Goal: Find specific page/section: Find specific page/section

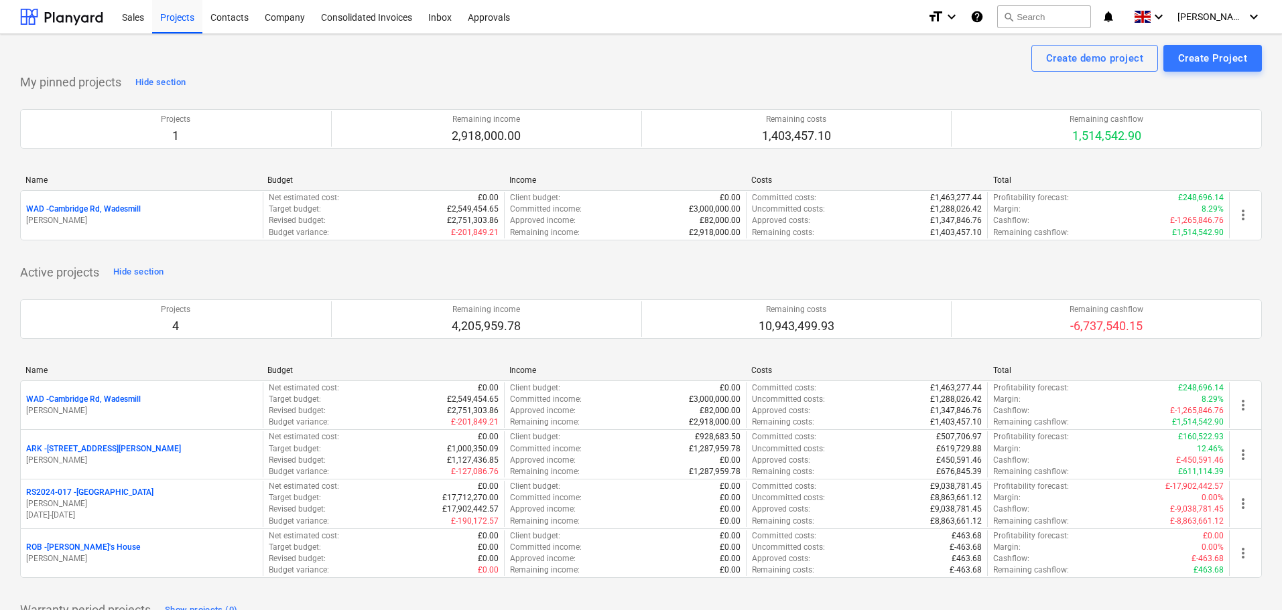
click at [107, 398] on p "WAD - Cambridge Rd, Wadesmill" at bounding box center [83, 399] width 115 height 11
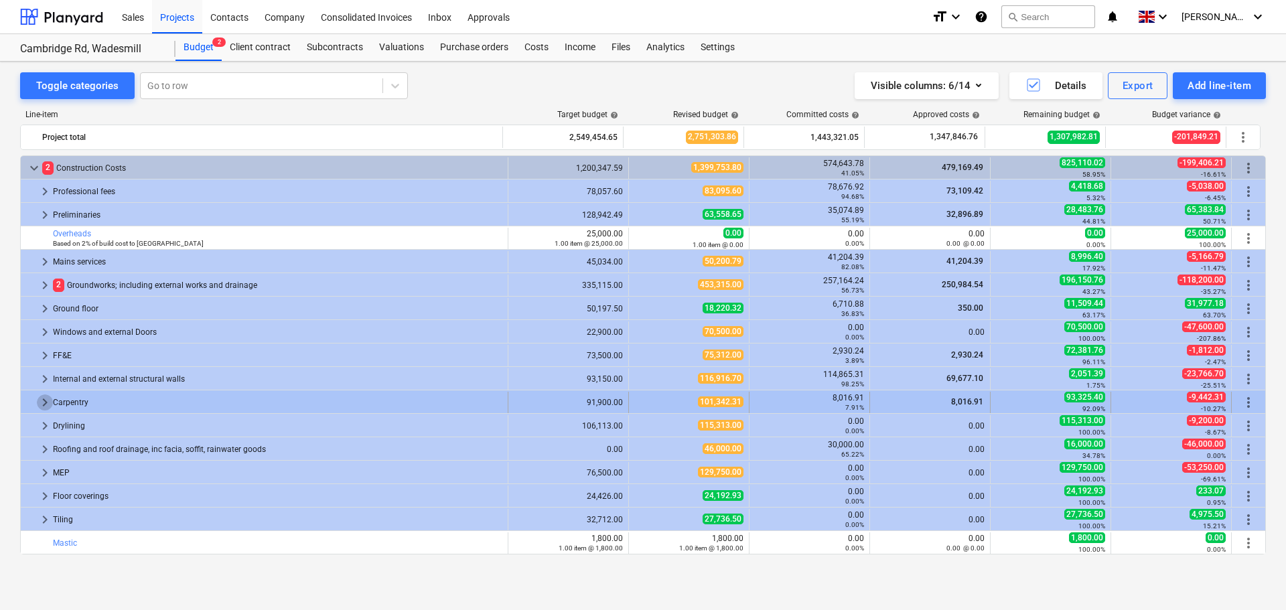
click at [42, 402] on span "keyboard_arrow_right" at bounding box center [45, 403] width 16 height 16
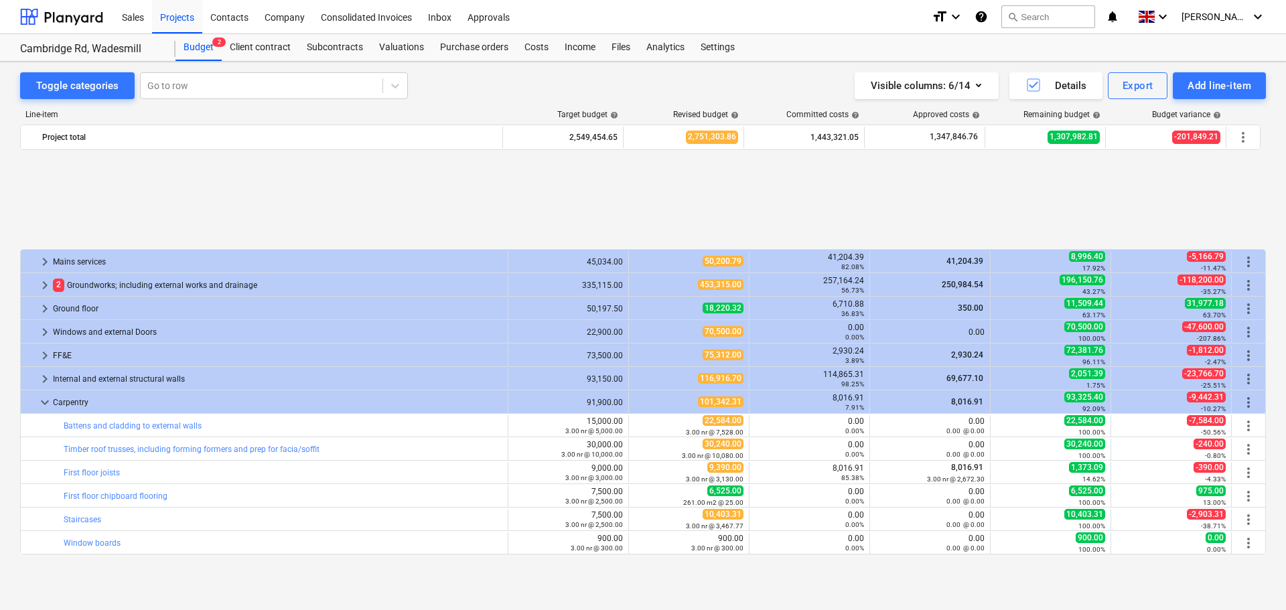
scroll to position [134, 0]
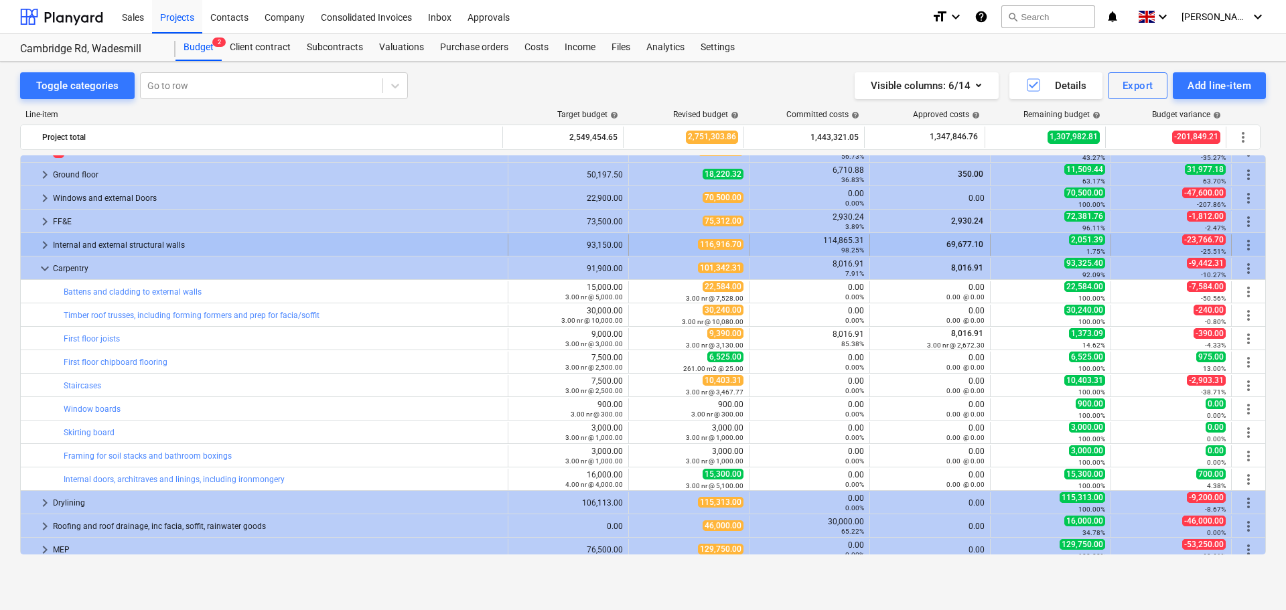
click at [42, 245] on span "keyboard_arrow_right" at bounding box center [45, 245] width 16 height 16
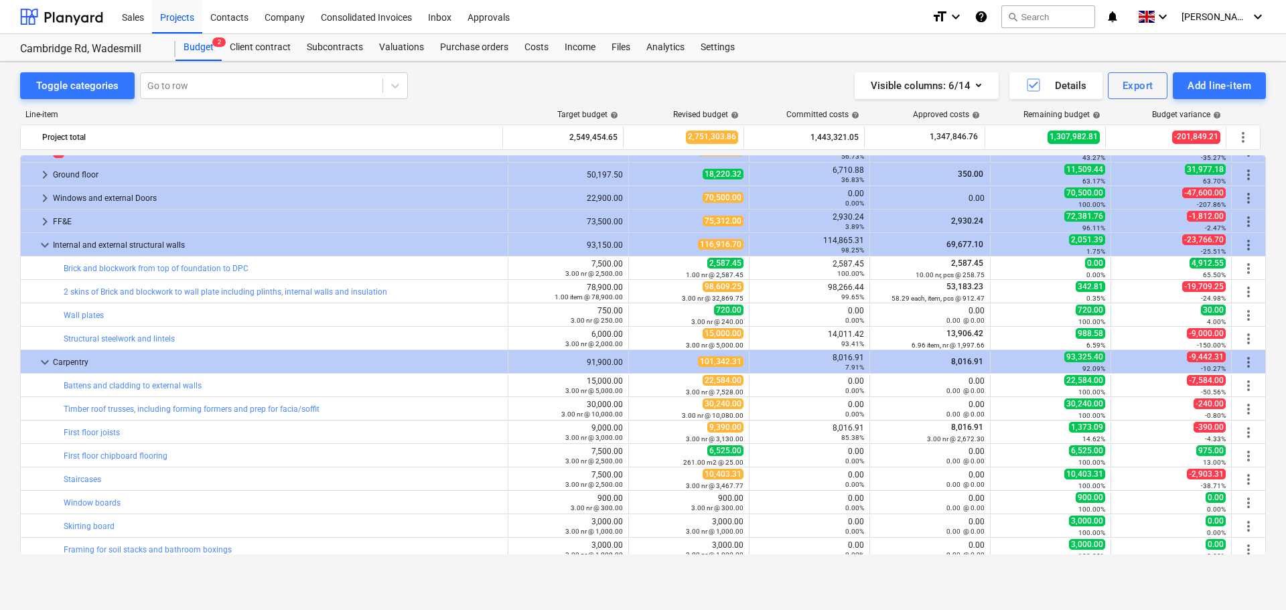
click at [42, 245] on span "keyboard_arrow_down" at bounding box center [45, 245] width 16 height 16
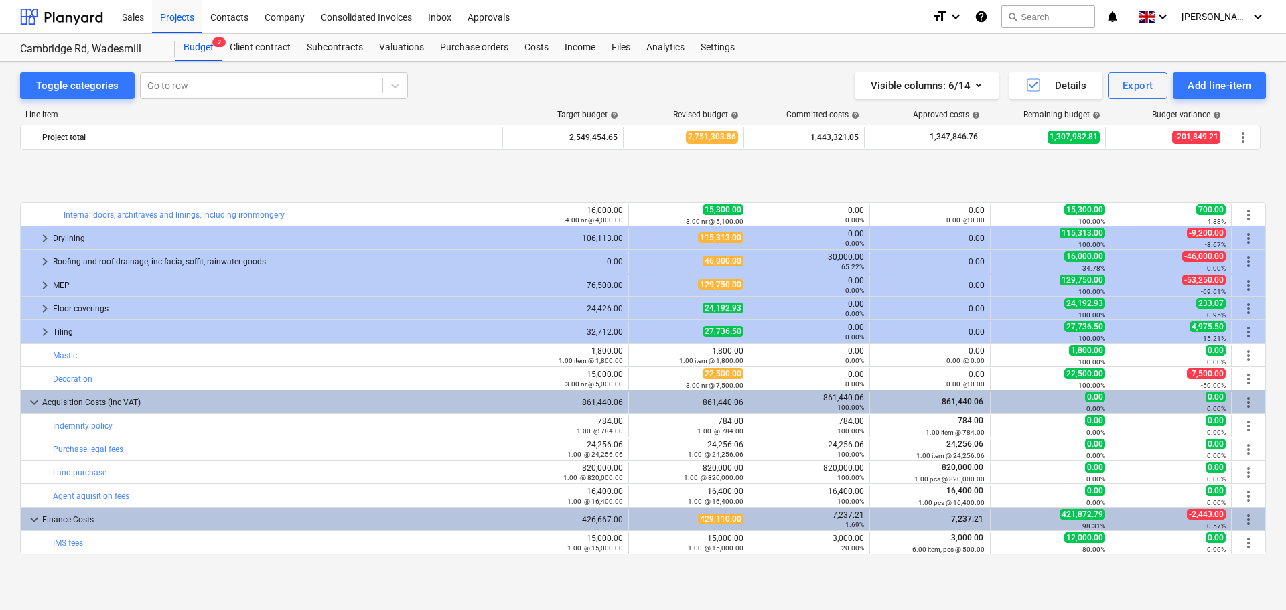
scroll to position [469, 0]
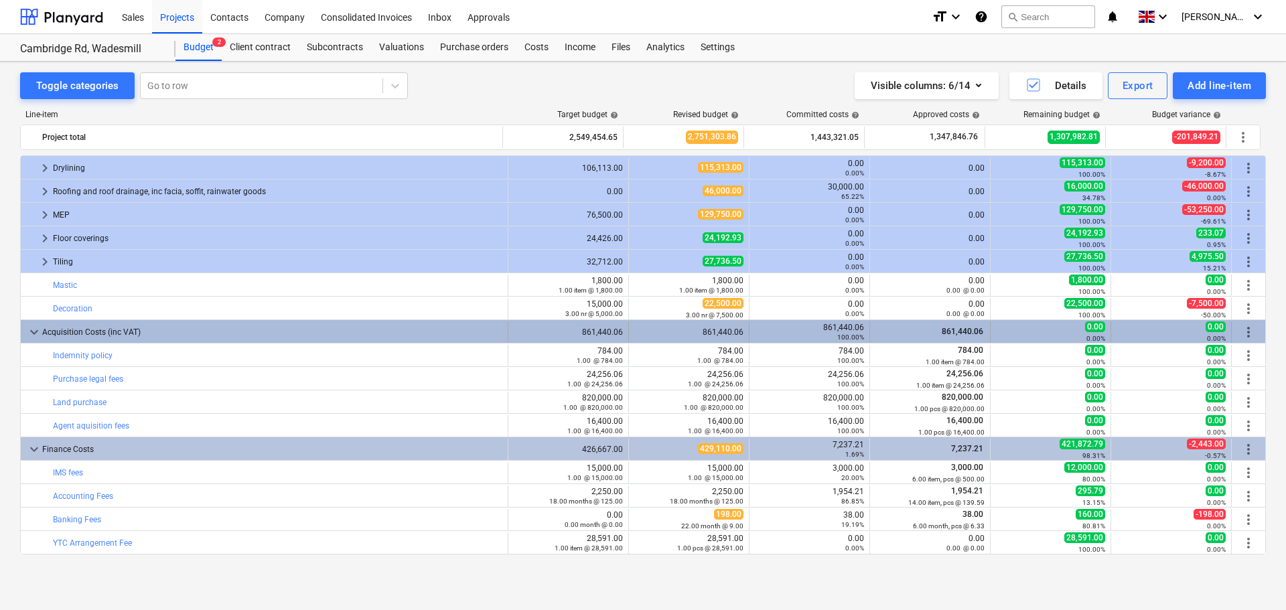
click at [32, 332] on span "keyboard_arrow_down" at bounding box center [34, 332] width 16 height 16
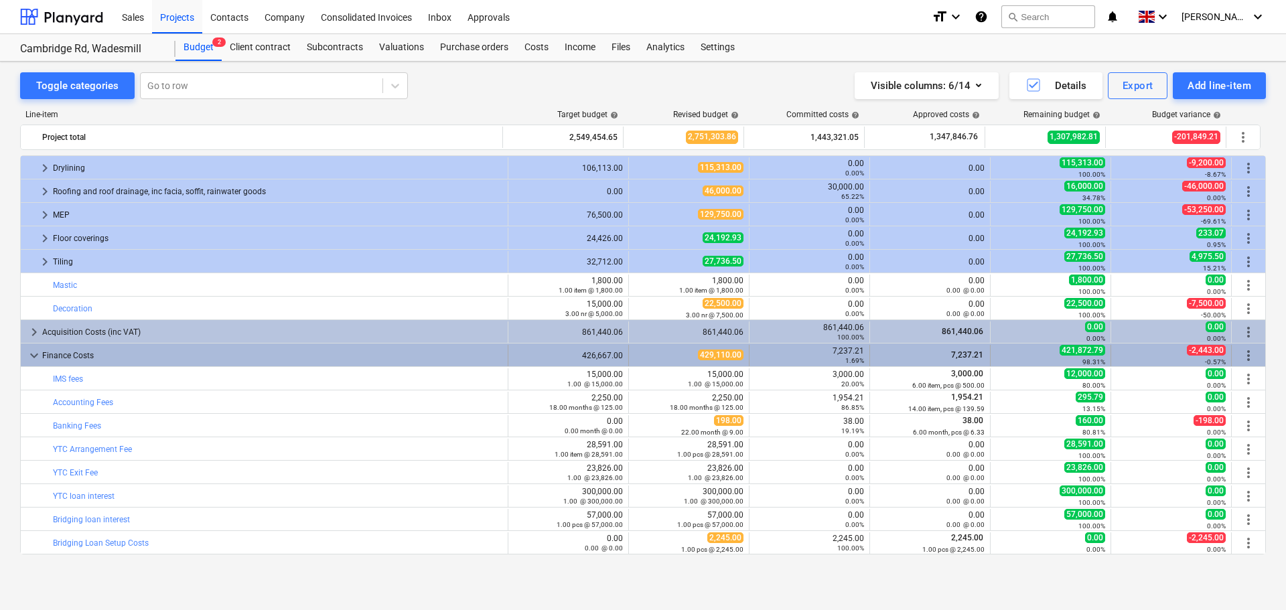
click at [34, 358] on span "keyboard_arrow_down" at bounding box center [34, 356] width 16 height 16
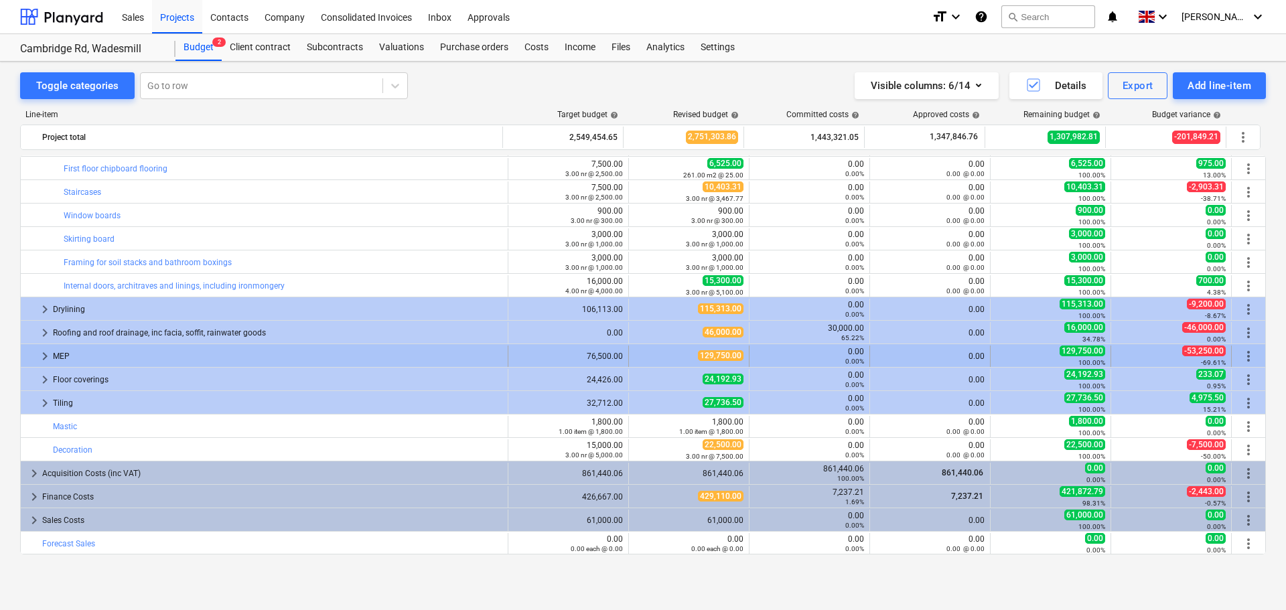
scroll to position [328, 0]
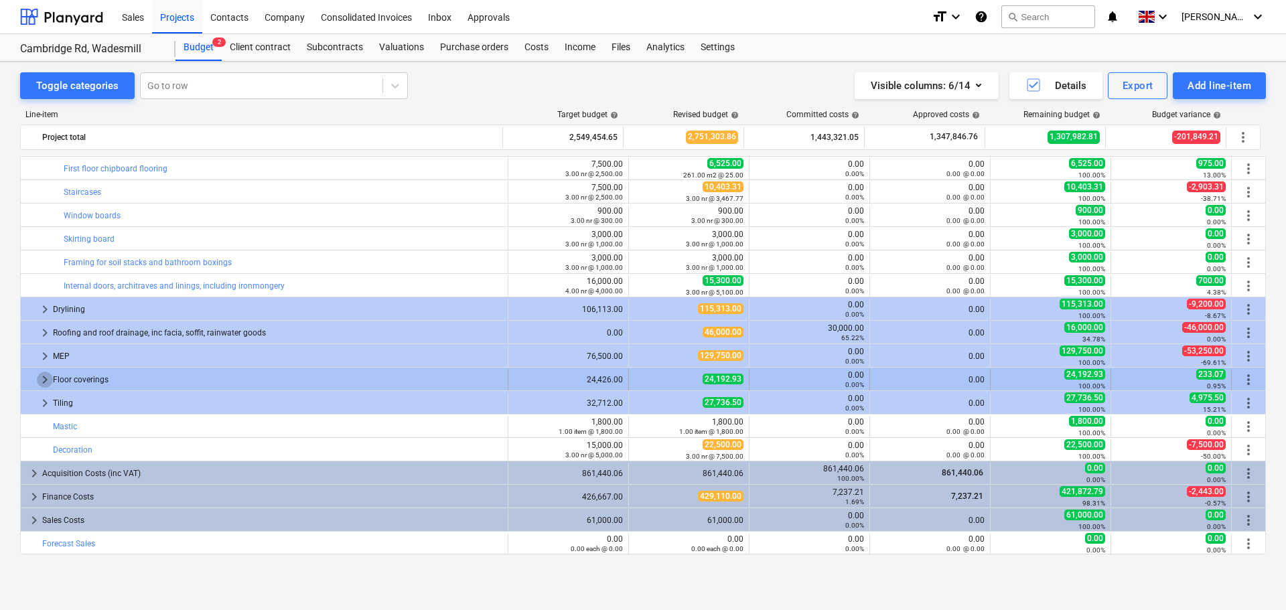
click at [44, 382] on span "keyboard_arrow_right" at bounding box center [45, 380] width 16 height 16
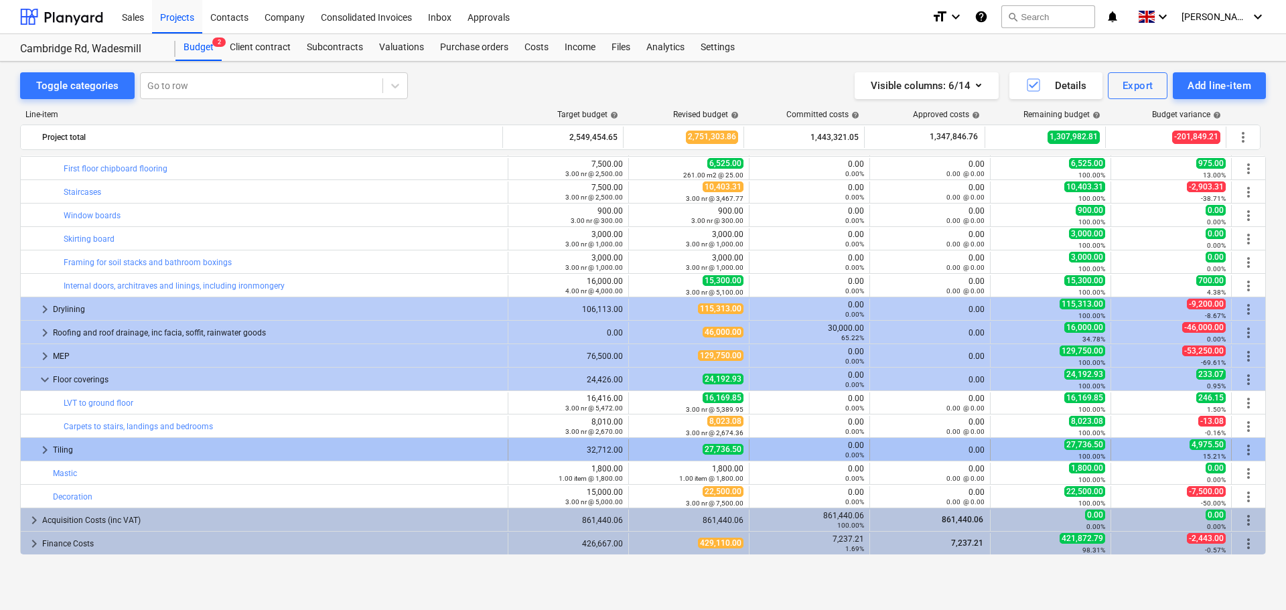
click at [43, 451] on span "keyboard_arrow_right" at bounding box center [45, 450] width 16 height 16
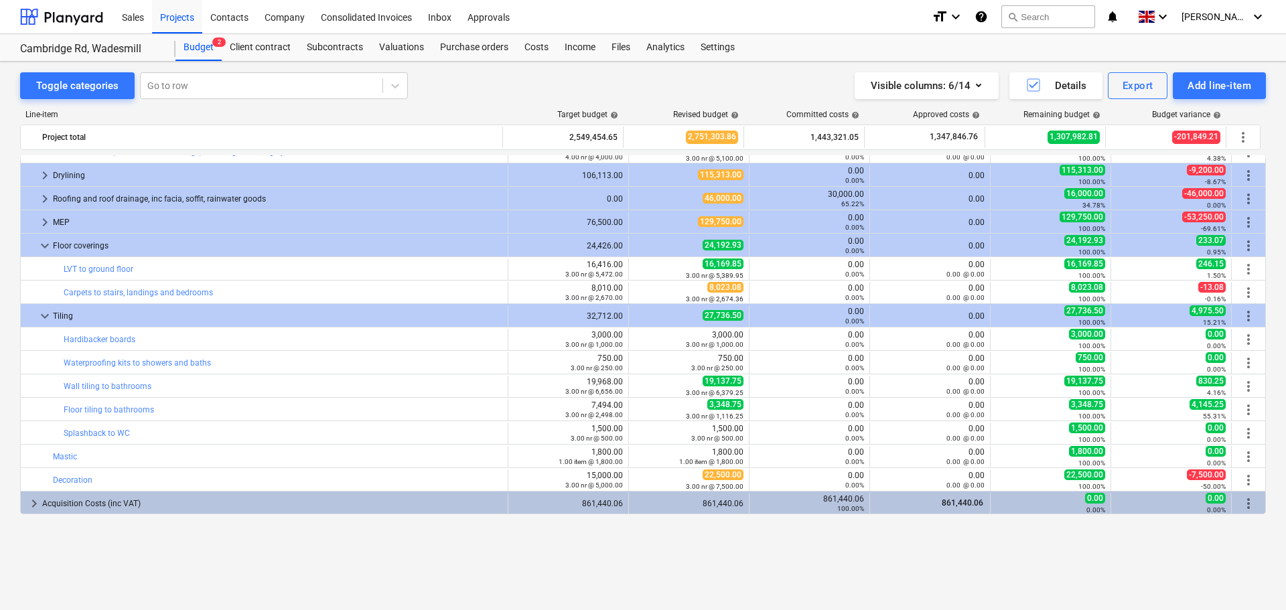
scroll to position [395, 0]
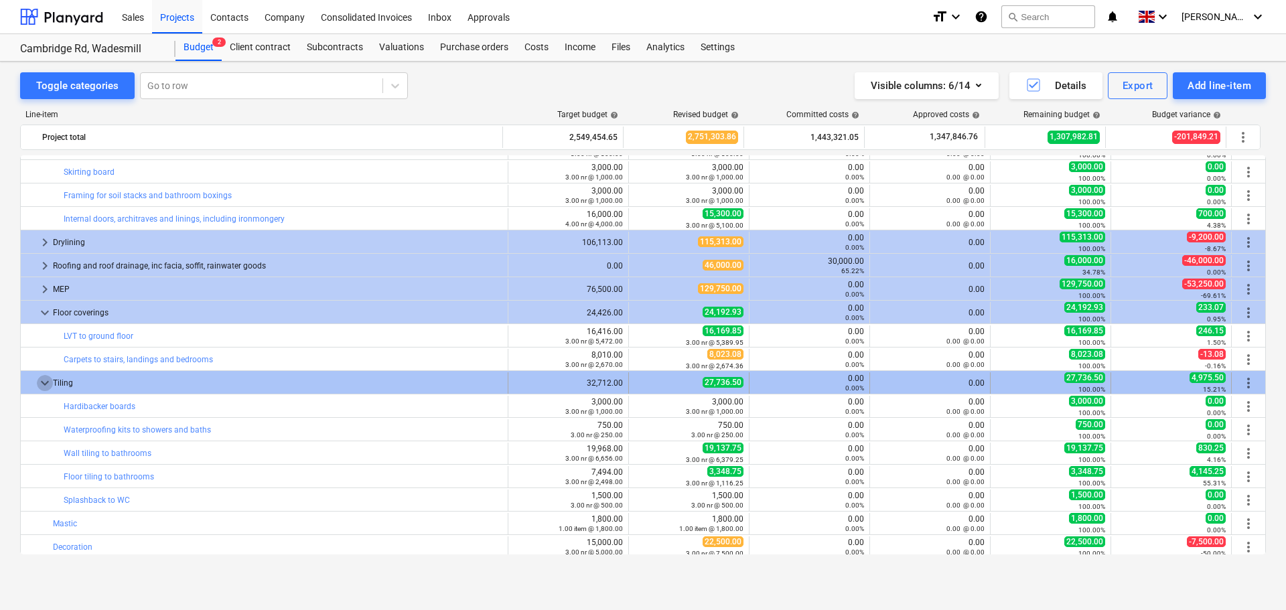
click at [46, 384] on span "keyboard_arrow_down" at bounding box center [45, 383] width 16 height 16
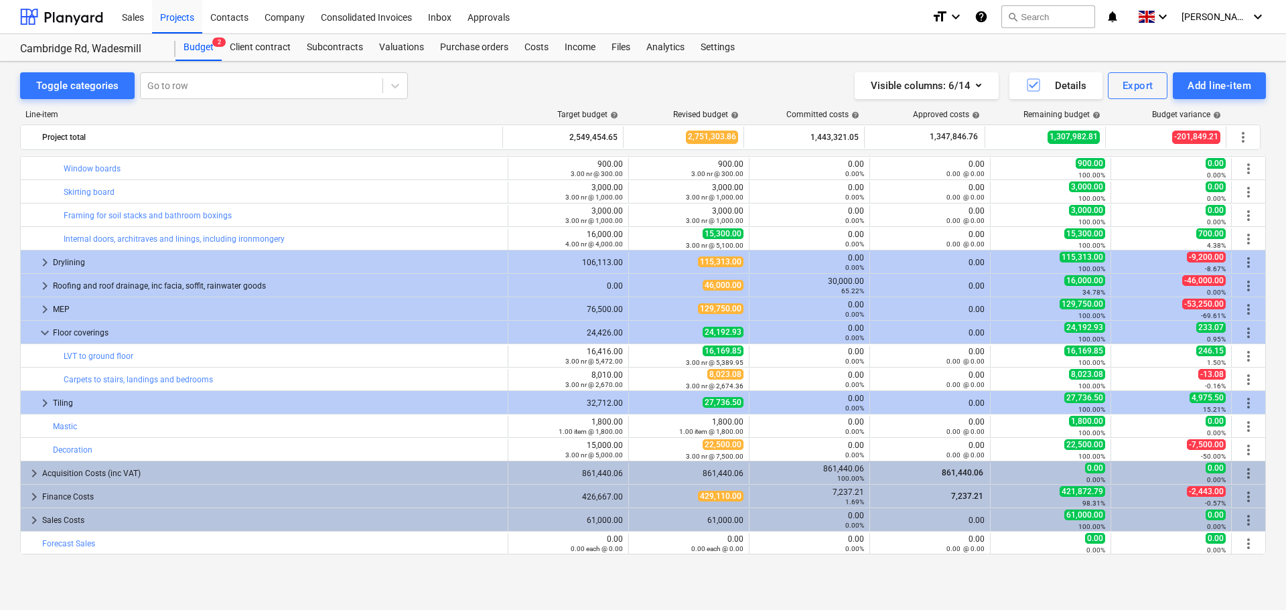
scroll to position [375, 0]
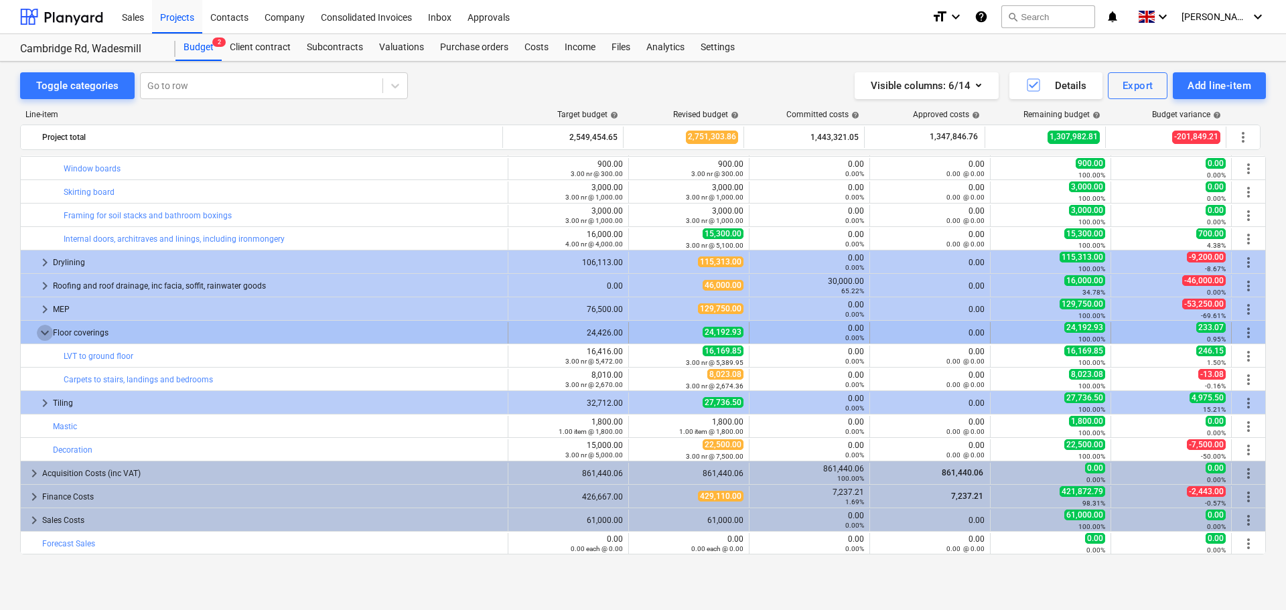
click at [45, 332] on span "keyboard_arrow_down" at bounding box center [45, 333] width 16 height 16
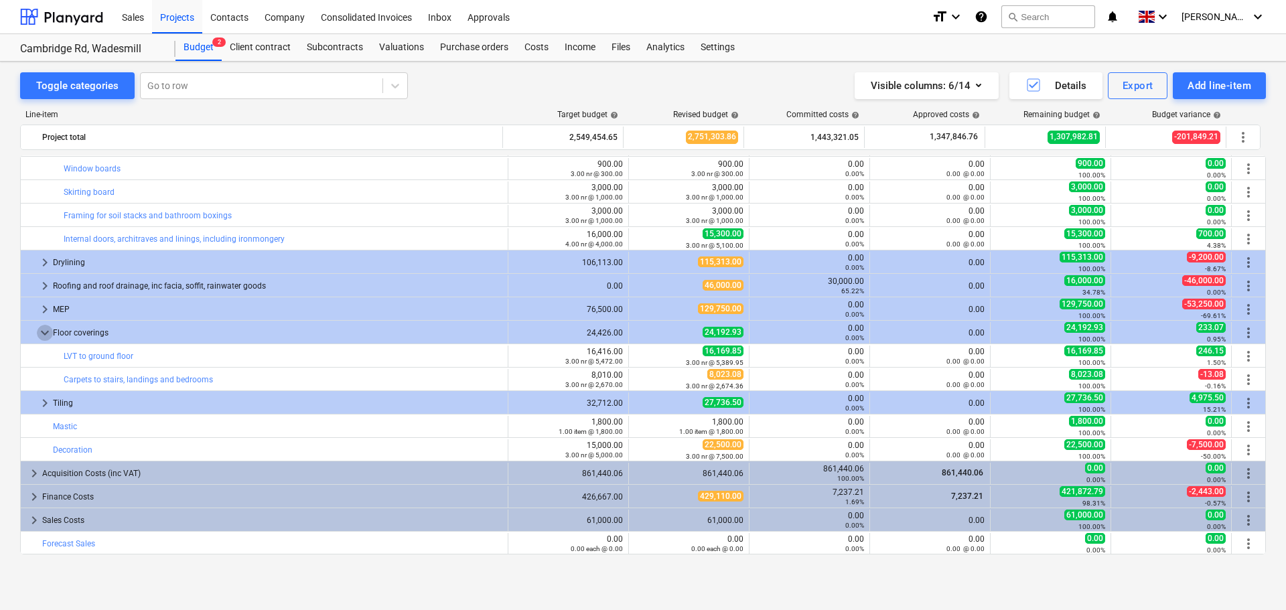
scroll to position [328, 0]
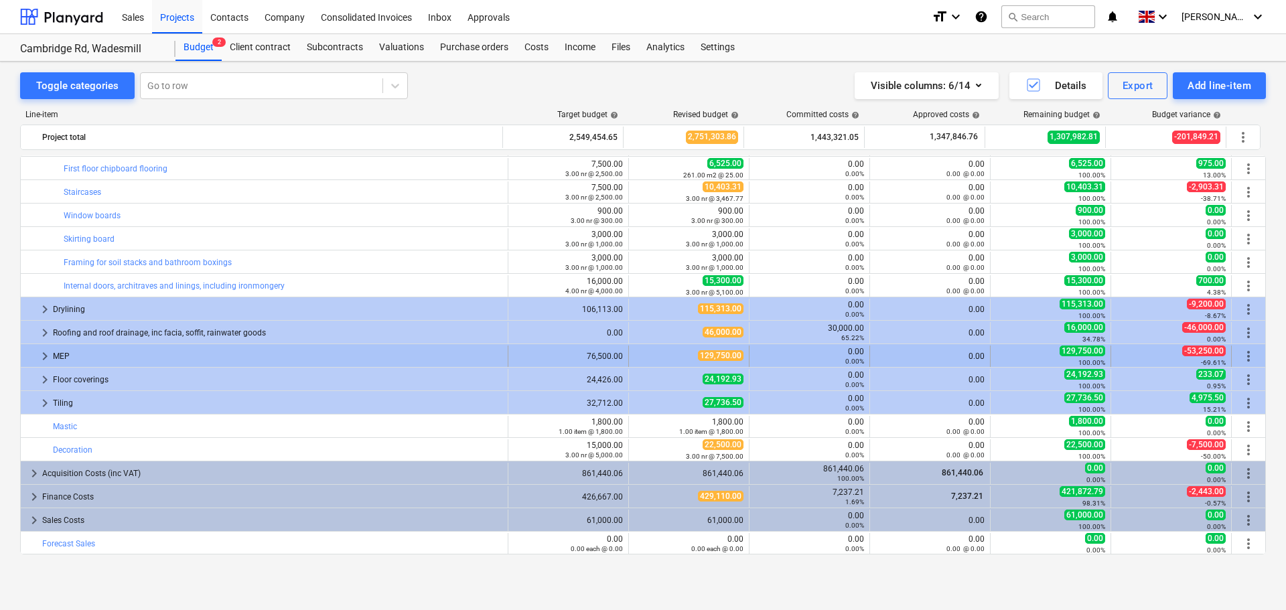
click at [43, 355] on span "keyboard_arrow_right" at bounding box center [45, 356] width 16 height 16
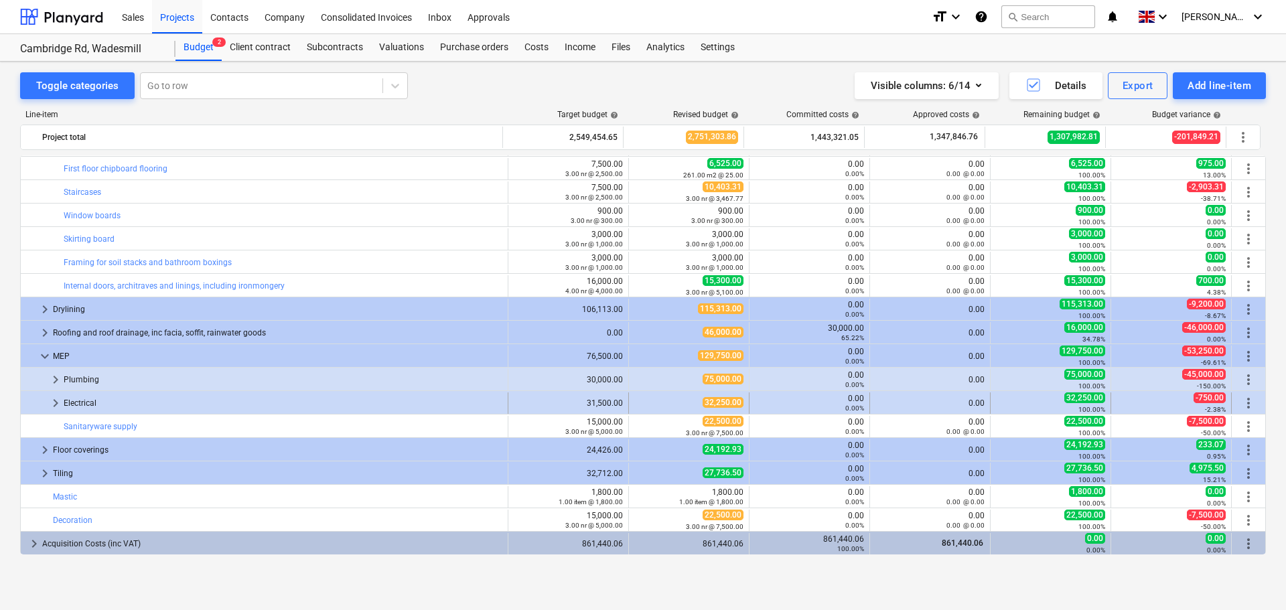
click at [55, 402] on span "keyboard_arrow_right" at bounding box center [56, 403] width 16 height 16
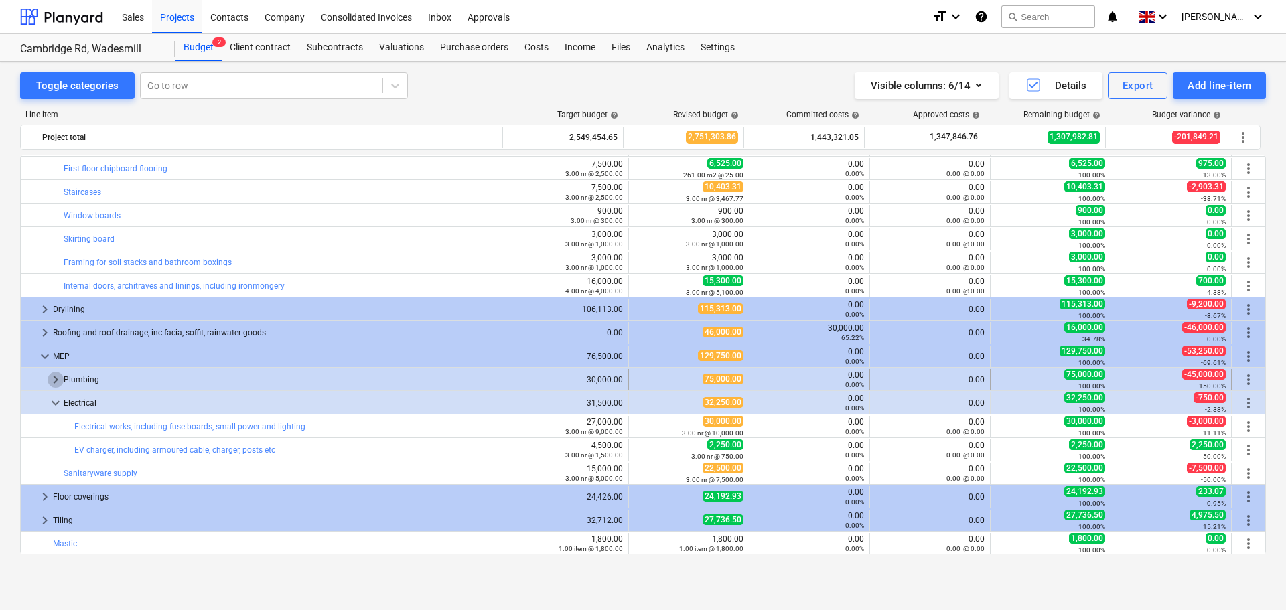
click at [57, 381] on span "keyboard_arrow_right" at bounding box center [56, 380] width 16 height 16
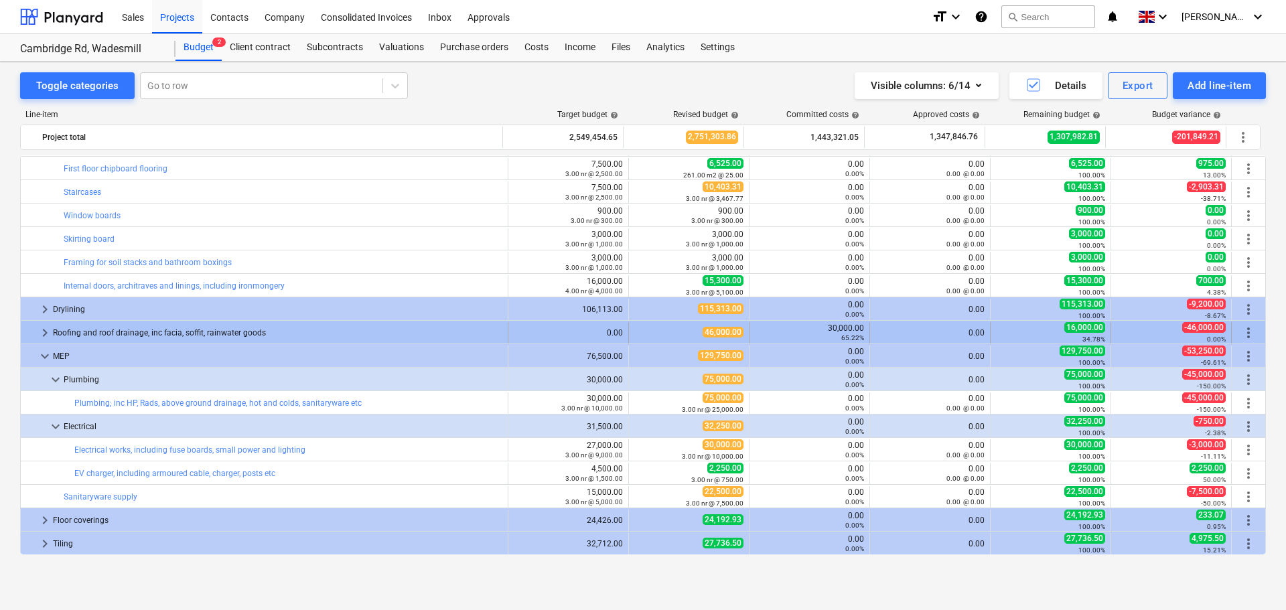
click at [44, 332] on span "keyboard_arrow_right" at bounding box center [45, 333] width 16 height 16
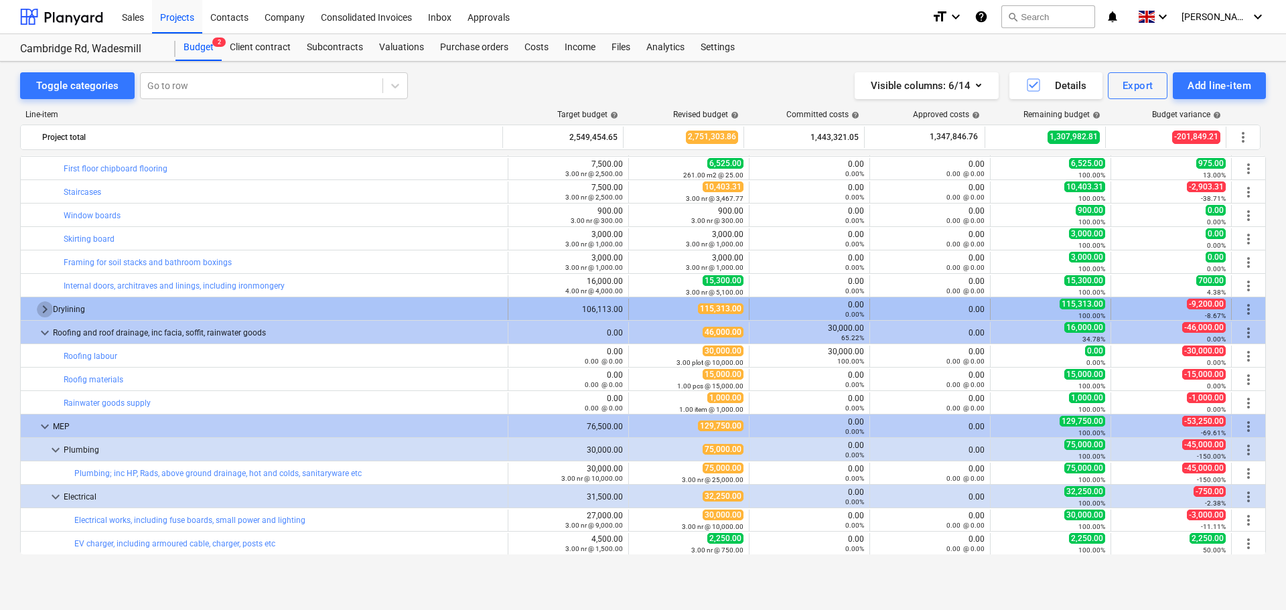
click at [46, 311] on span "keyboard_arrow_right" at bounding box center [45, 309] width 16 height 16
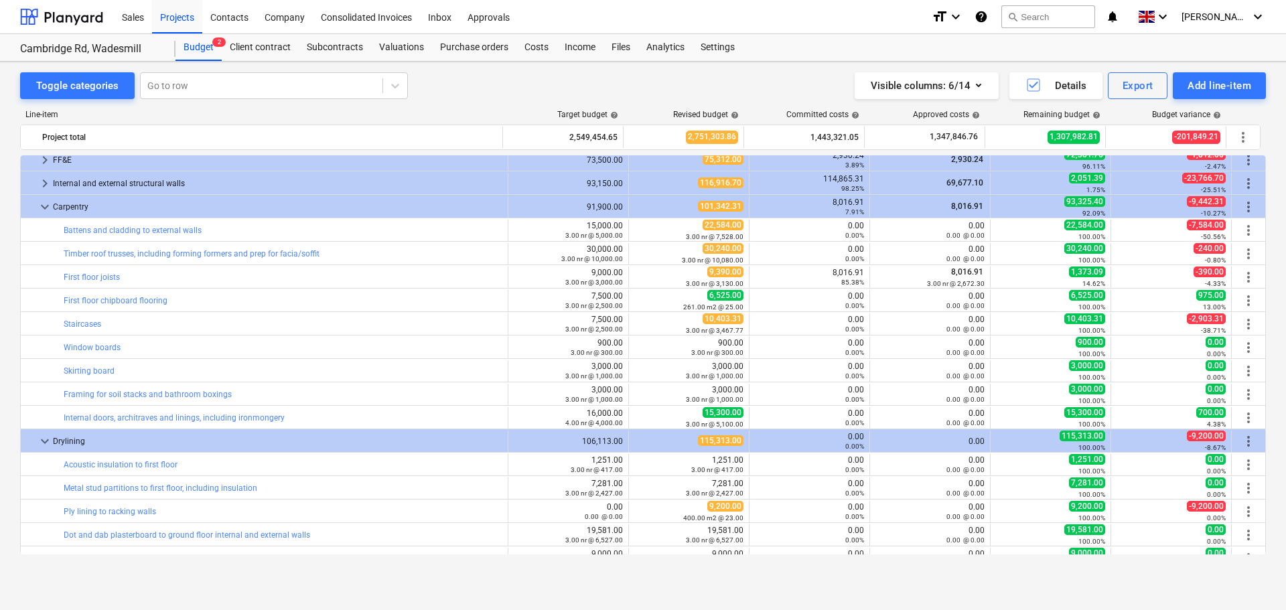
scroll to position [194, 0]
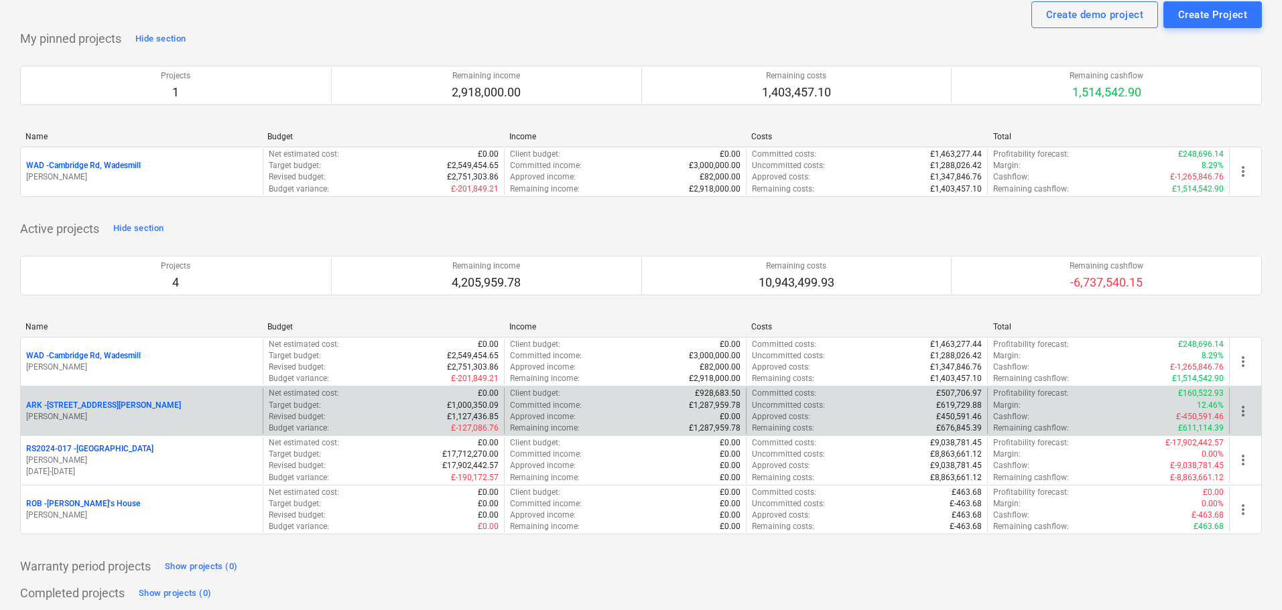
scroll to position [67, 0]
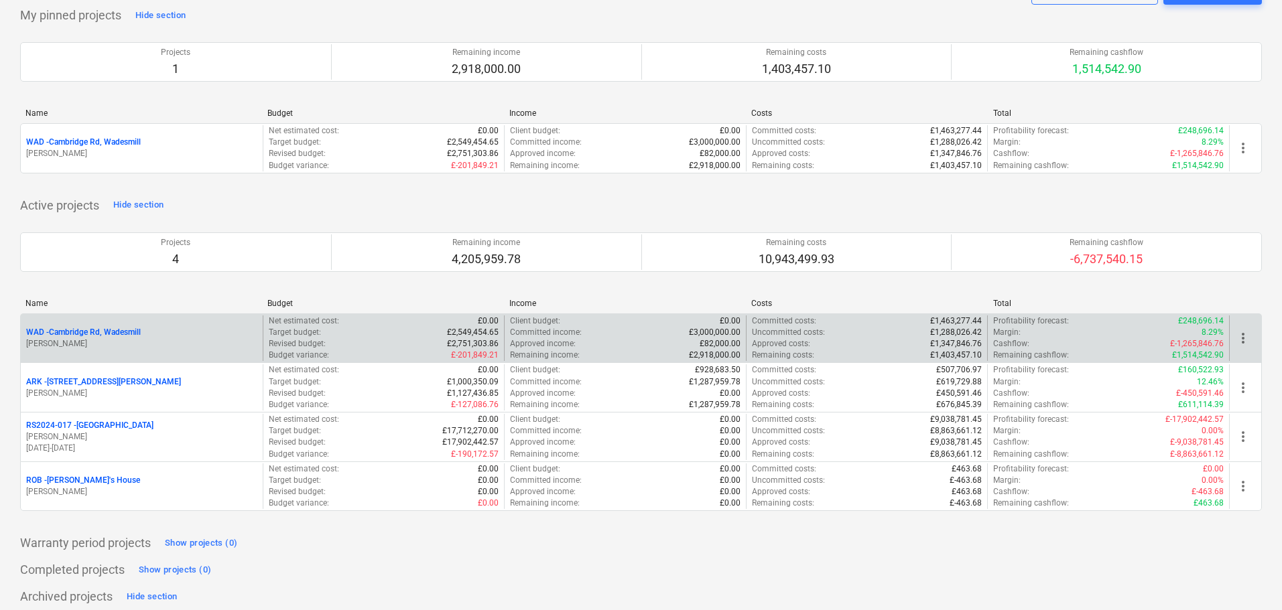
click at [117, 334] on p "WAD - Cambridge Rd, Wadesmill" at bounding box center [83, 332] width 115 height 11
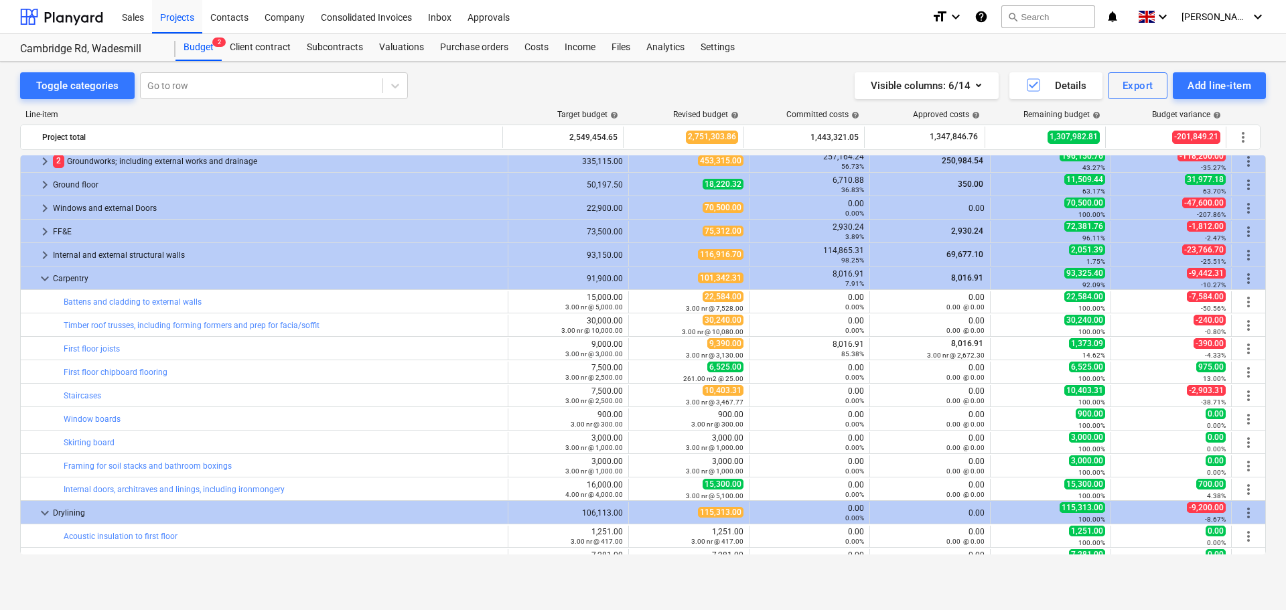
scroll to position [123, 0]
